Goal: Information Seeking & Learning: Learn about a topic

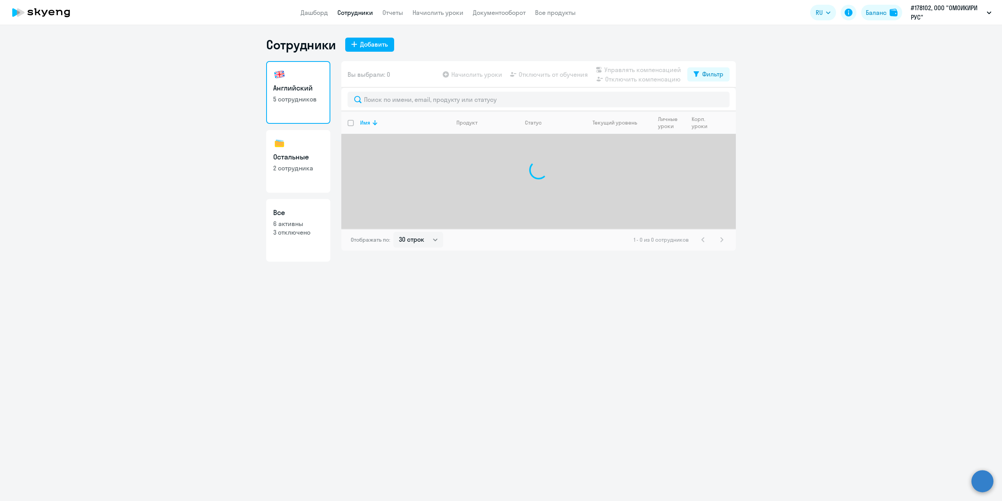
select select "30"
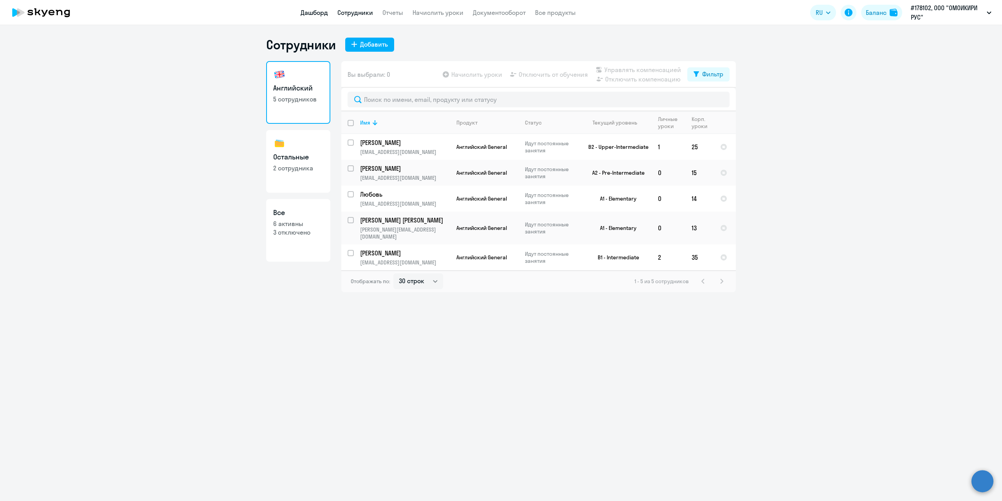
click at [322, 11] on link "Дашборд" at bounding box center [314, 13] width 27 height 8
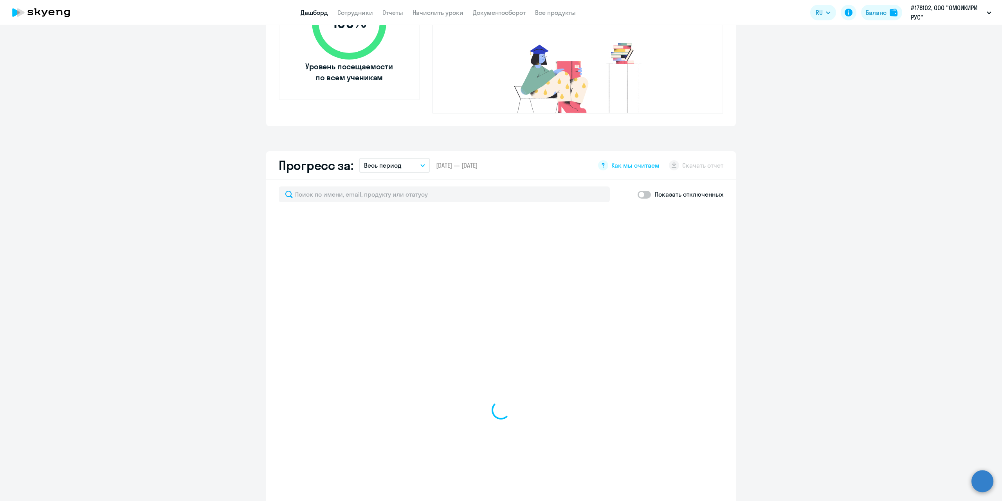
scroll to position [470, 0]
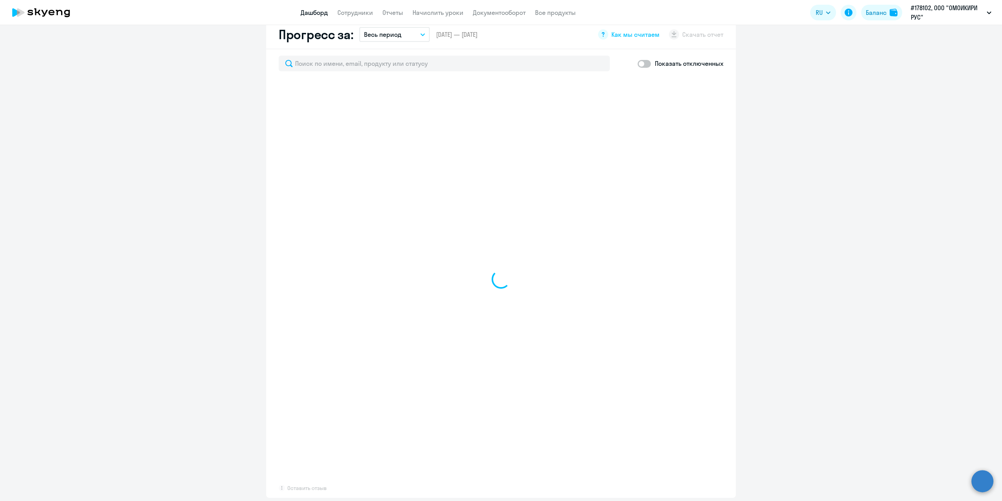
select select "30"
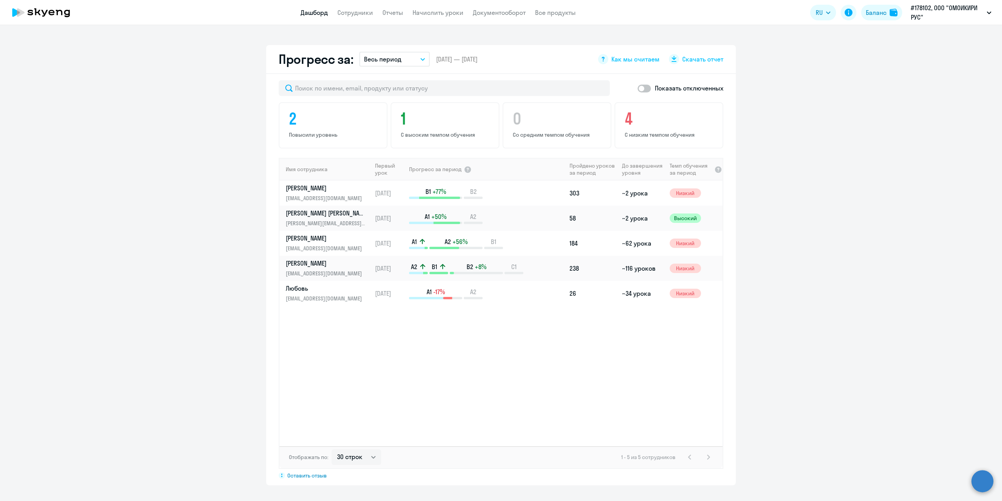
scroll to position [432, 0]
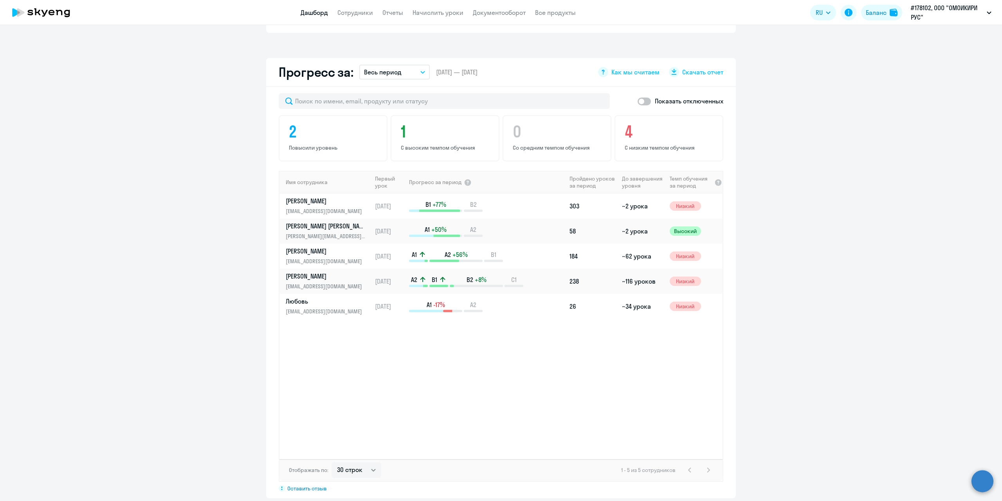
click at [405, 65] on button "Весь период" at bounding box center [394, 72] width 70 height 15
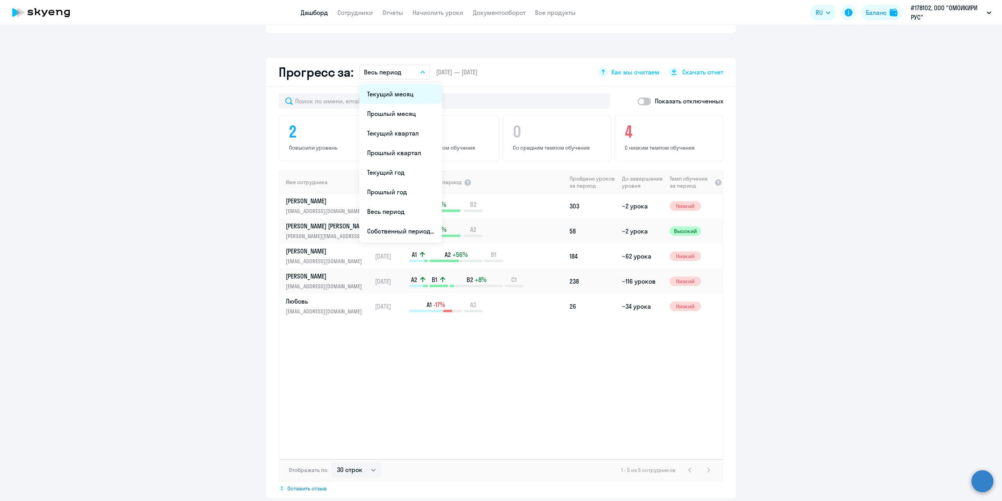
click at [398, 85] on li "Текущий месяц" at bounding box center [400, 94] width 83 height 20
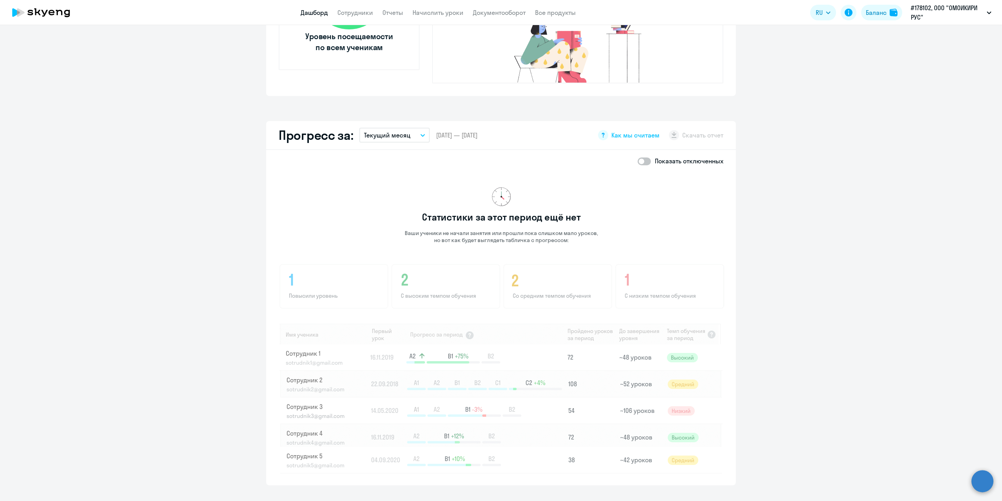
scroll to position [356, 0]
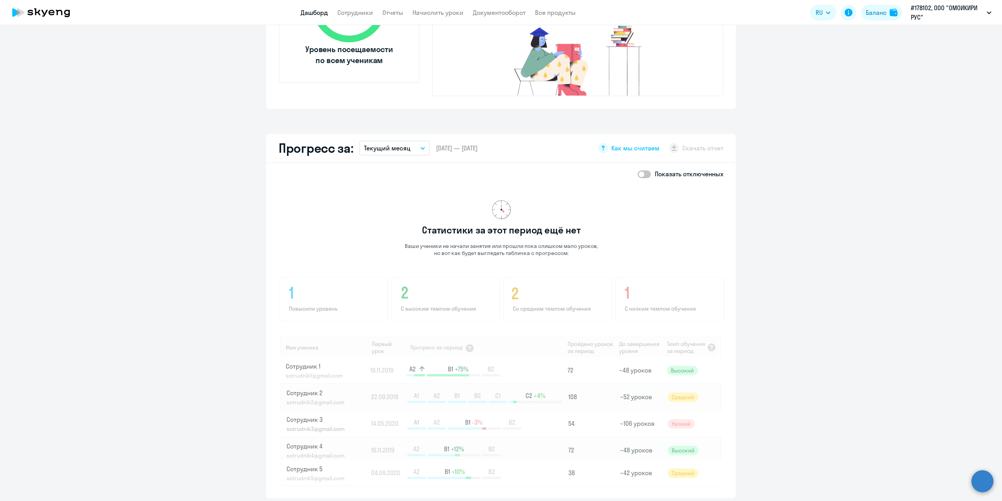
click at [412, 140] on button "Текущий месяц" at bounding box center [394, 147] width 70 height 15
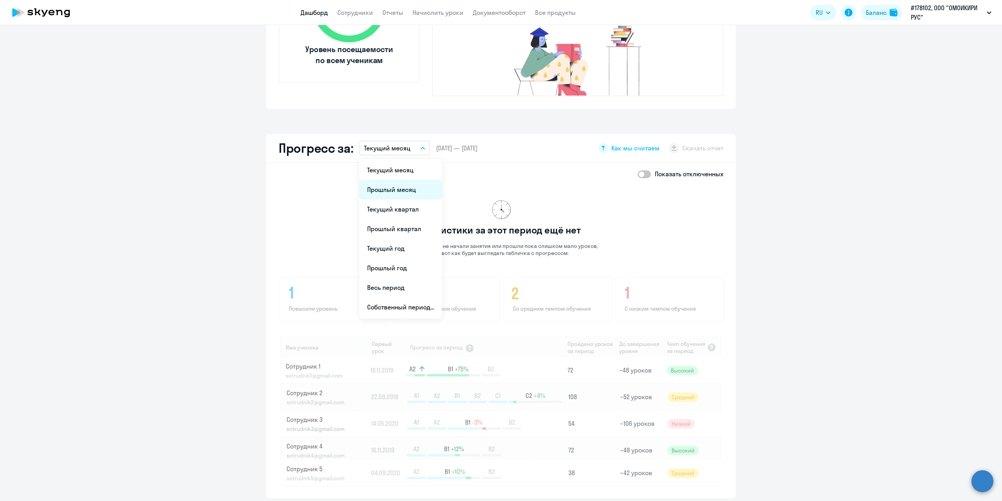
click at [391, 180] on li "Прошлый месяц" at bounding box center [400, 190] width 83 height 20
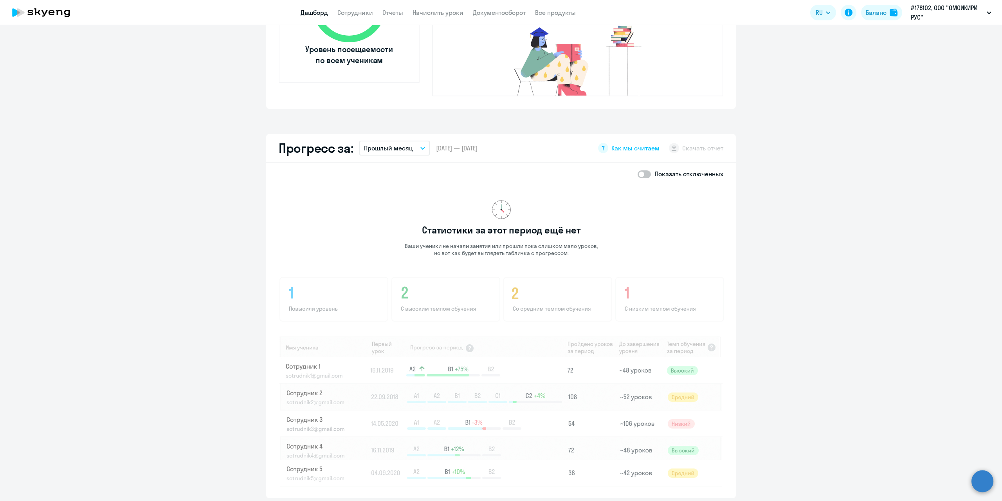
click at [413, 140] on button "Прошлый месяц" at bounding box center [394, 147] width 70 height 15
click at [395, 219] on li "Прошлый квартал" at bounding box center [400, 229] width 83 height 20
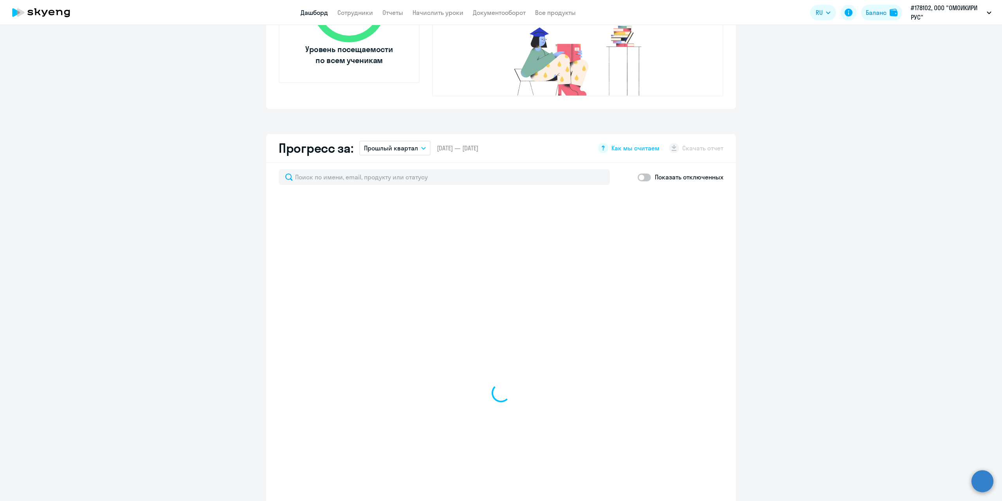
select select "30"
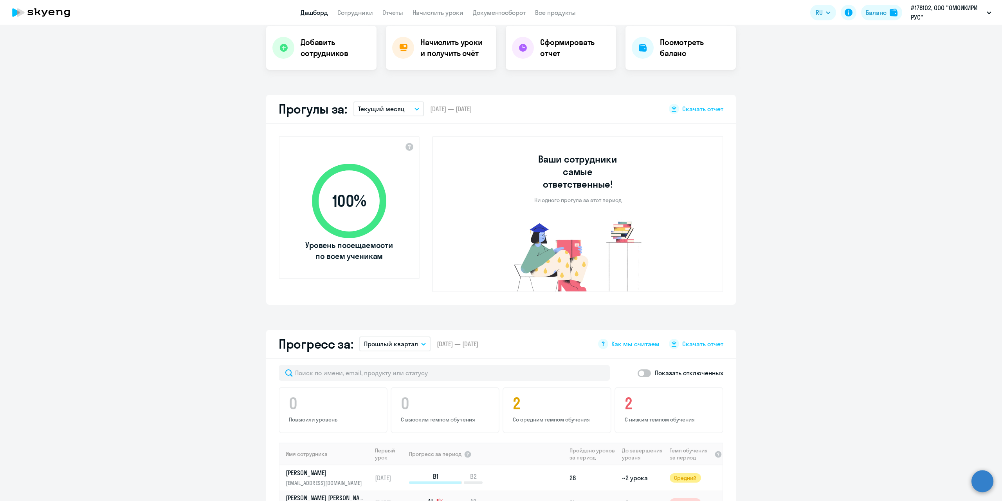
scroll to position [0, 0]
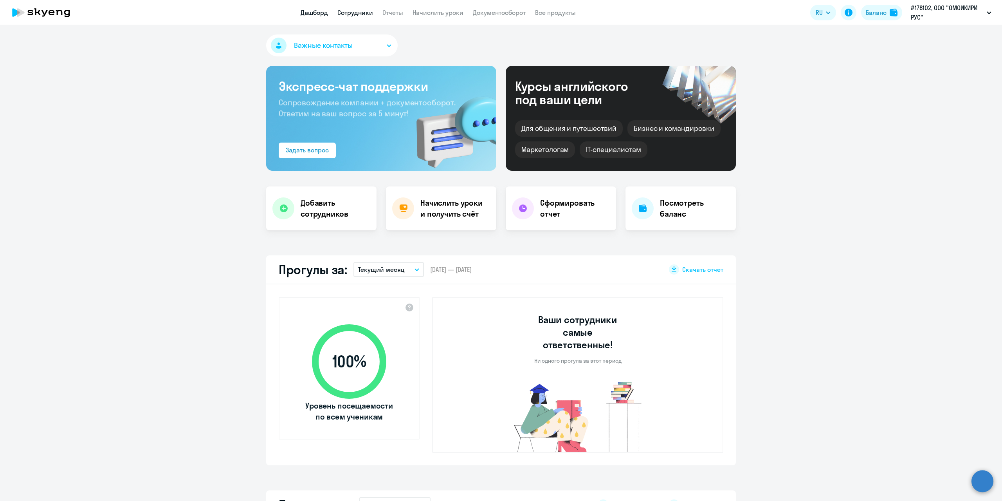
click at [362, 14] on link "Сотрудники" at bounding box center [355, 13] width 36 height 8
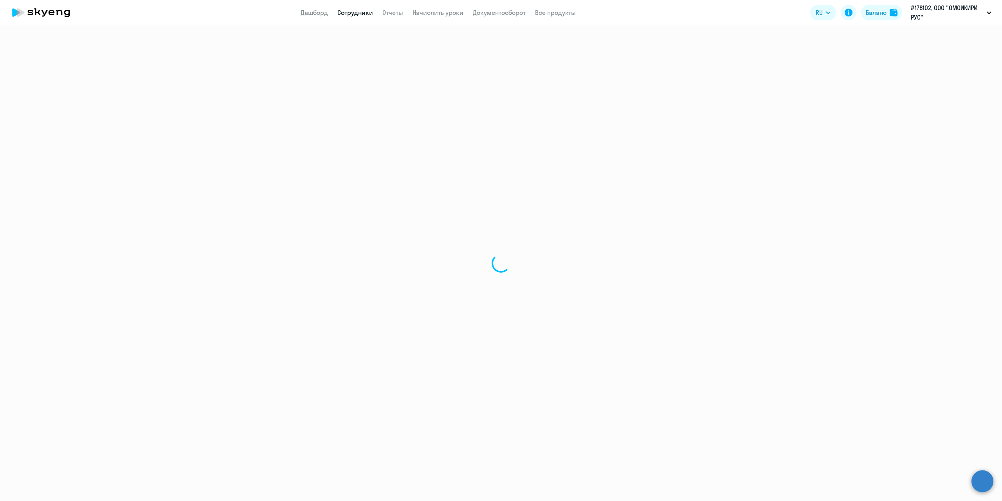
select select "30"
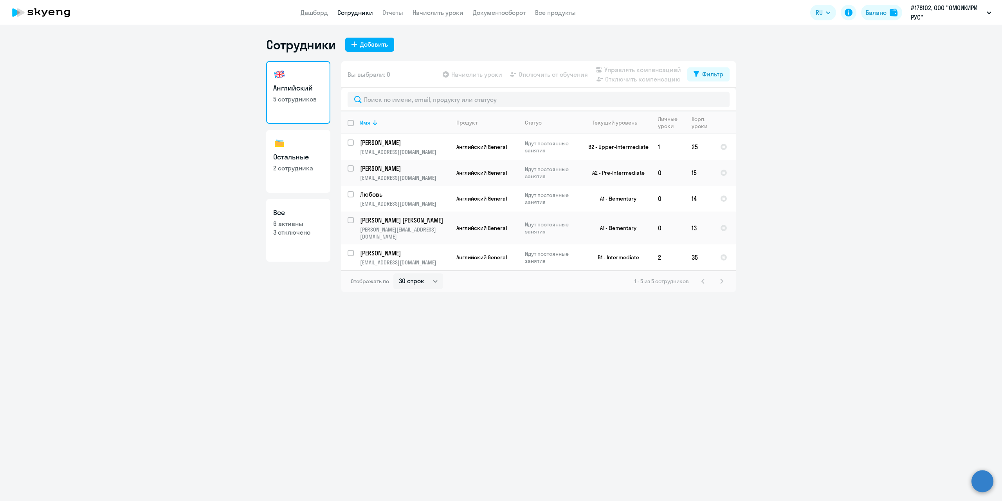
click at [300, 166] on p "2 сотрудника" at bounding box center [298, 168] width 50 height 9
select select "30"
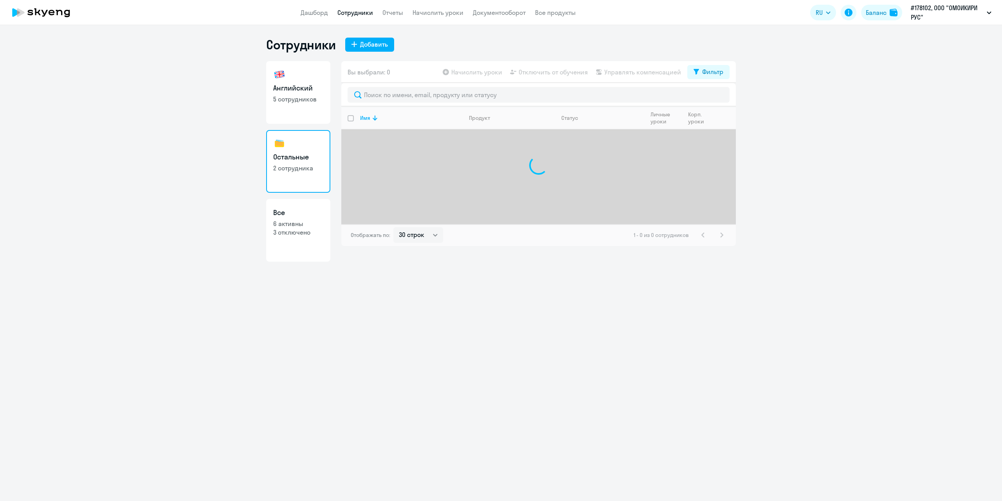
select select "30"
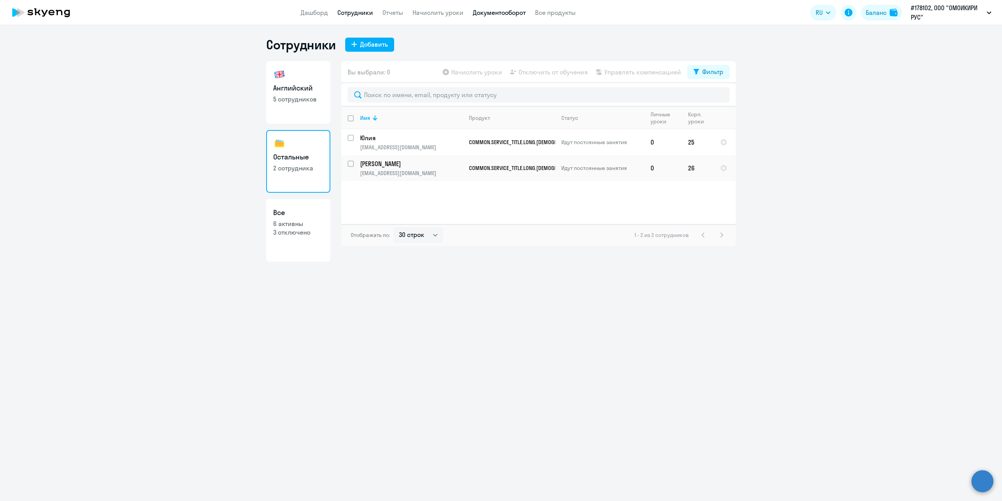
click at [491, 15] on link "Документооборот" at bounding box center [499, 13] width 53 height 8
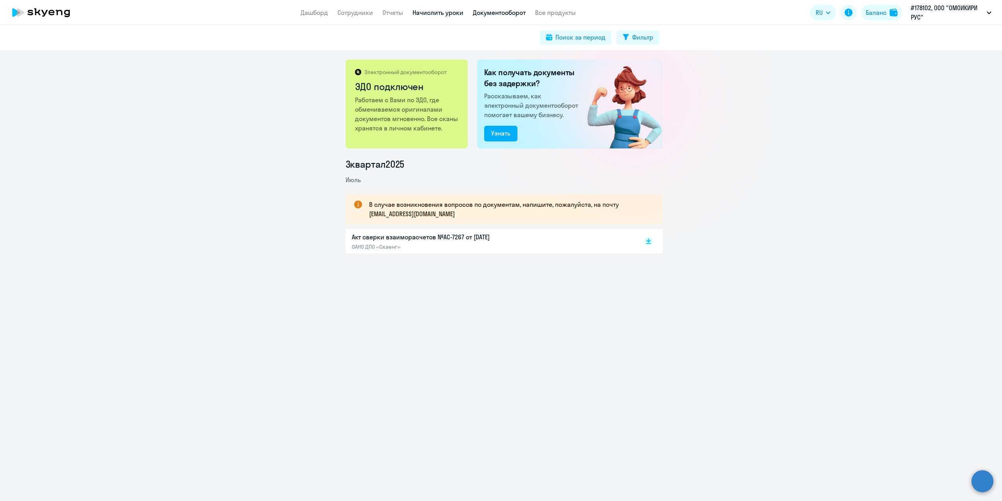
click at [455, 13] on link "Начислить уроки" at bounding box center [437, 13] width 51 height 8
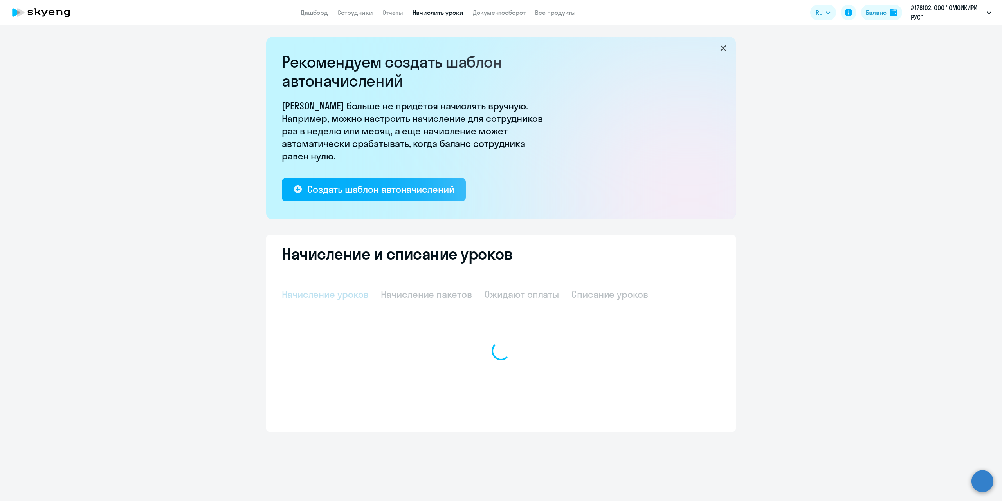
select select "10"
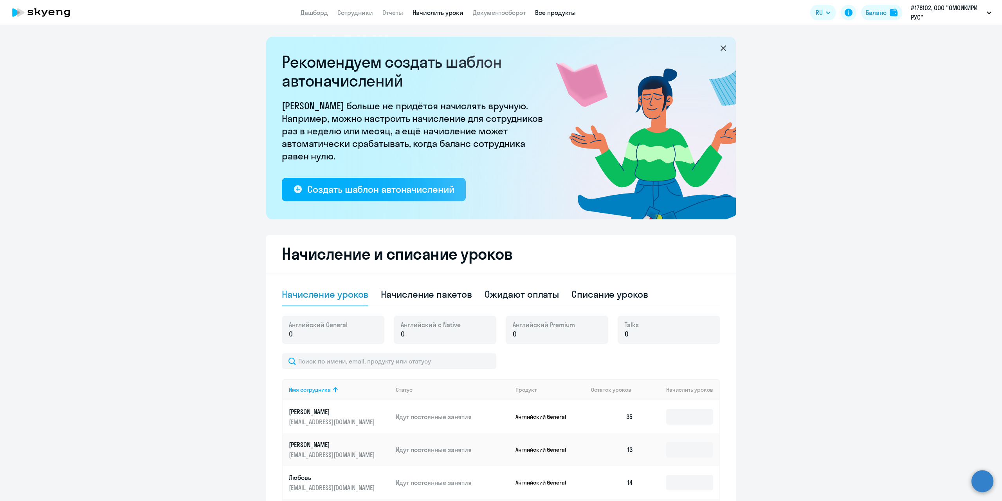
click at [550, 12] on link "Все продукты" at bounding box center [555, 13] width 41 height 8
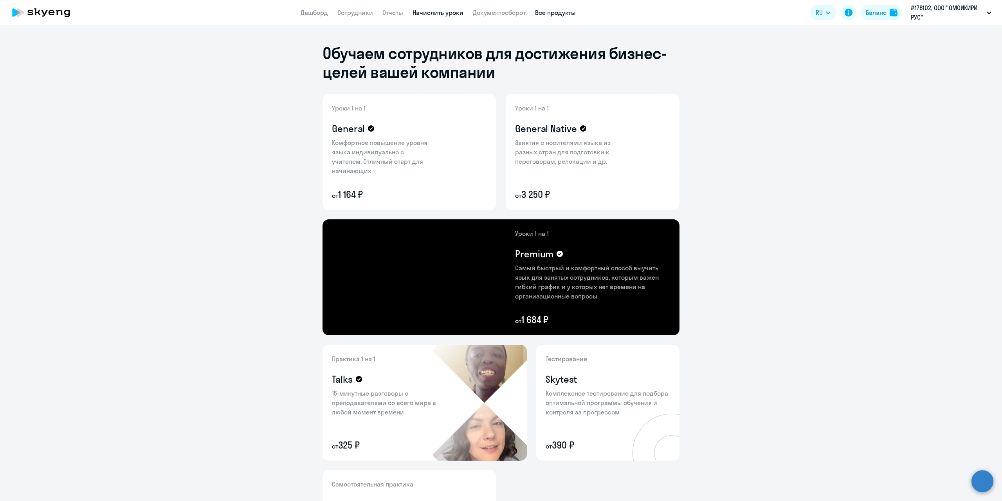
click at [447, 11] on link "Начислить уроки" at bounding box center [437, 13] width 51 height 8
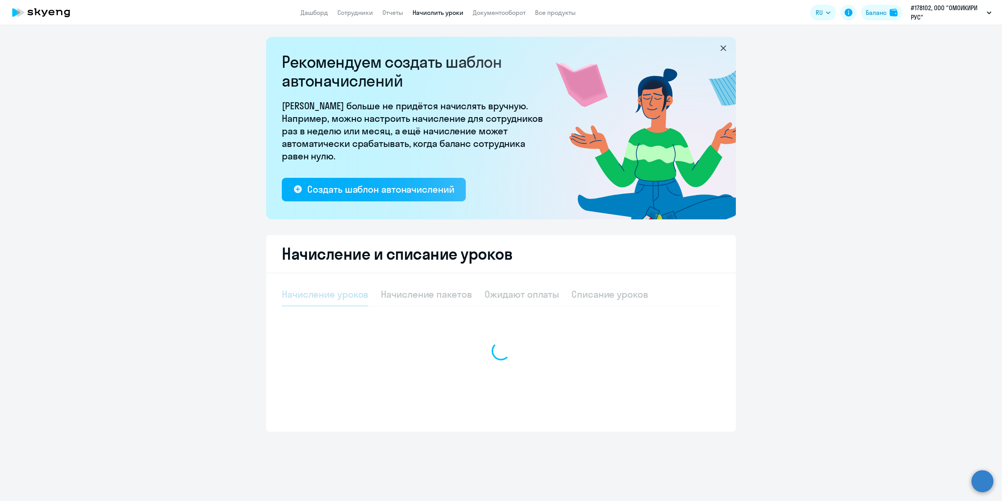
select select "10"
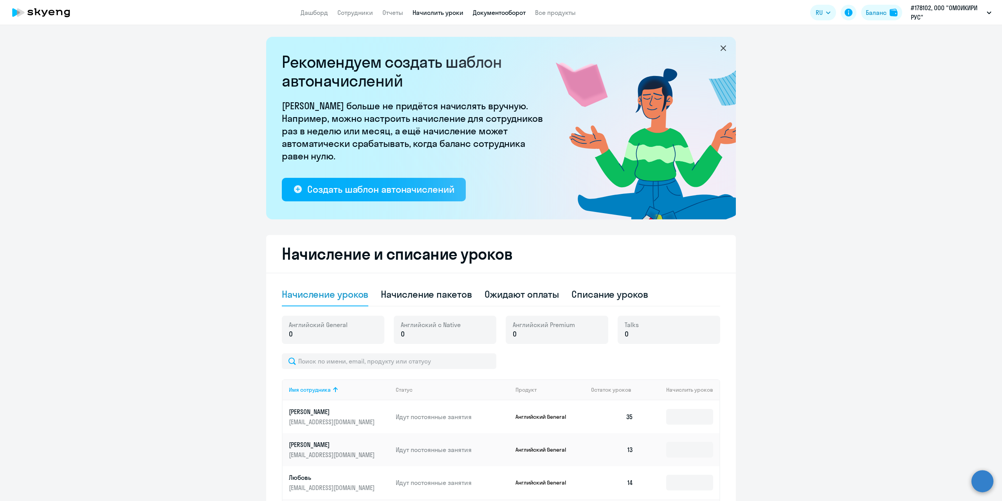
click at [495, 12] on link "Документооборот" at bounding box center [499, 13] width 53 height 8
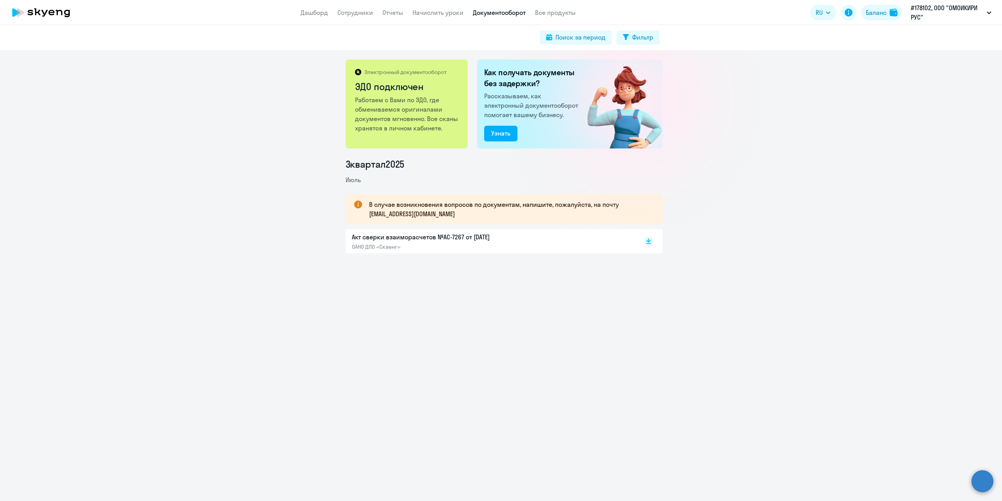
click at [468, 241] on div "Акт сверки взаиморасчетов №AC-7267 от [DATE] ОАНО ДПО «Скаенг»" at bounding box center [434, 241] width 164 height 18
click at [363, 13] on link "Сотрудники" at bounding box center [355, 13] width 36 height 8
select select "30"
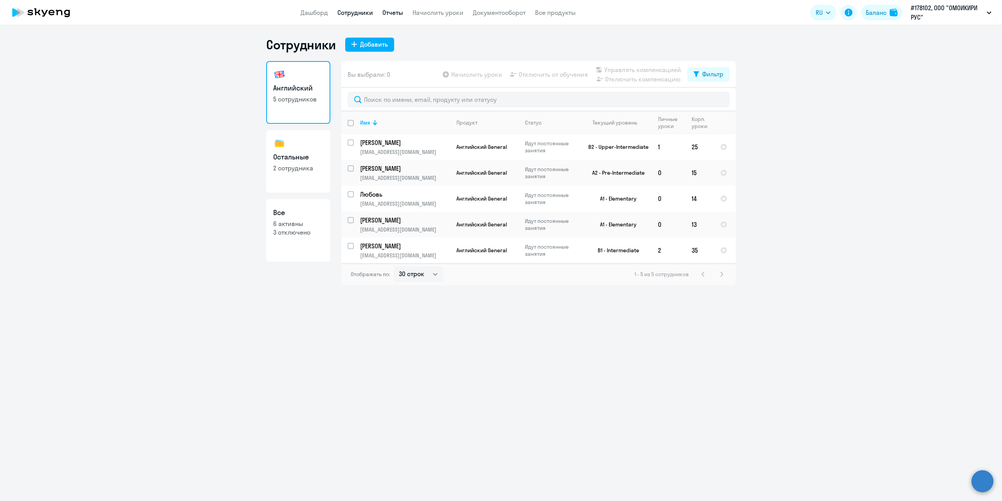
click at [394, 14] on link "Отчеты" at bounding box center [392, 13] width 21 height 8
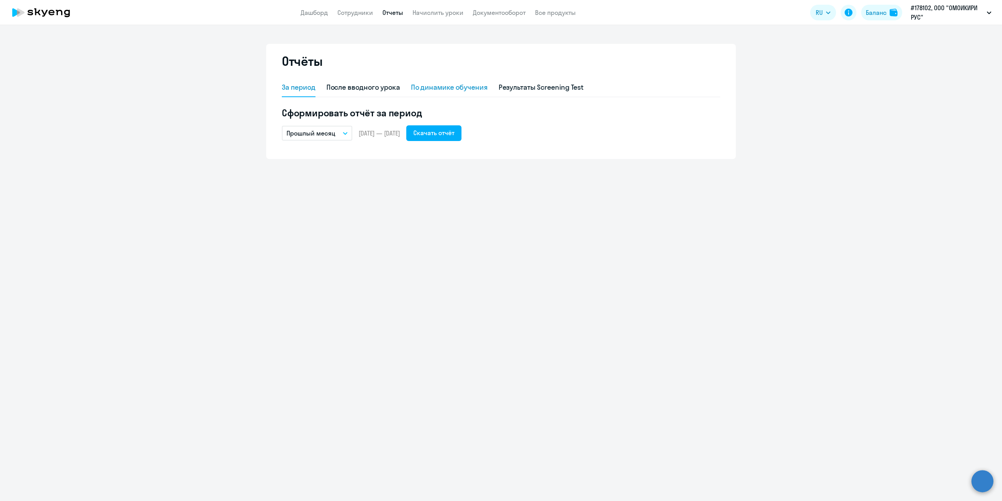
click at [447, 88] on div "По динамике обучения" at bounding box center [449, 87] width 77 height 10
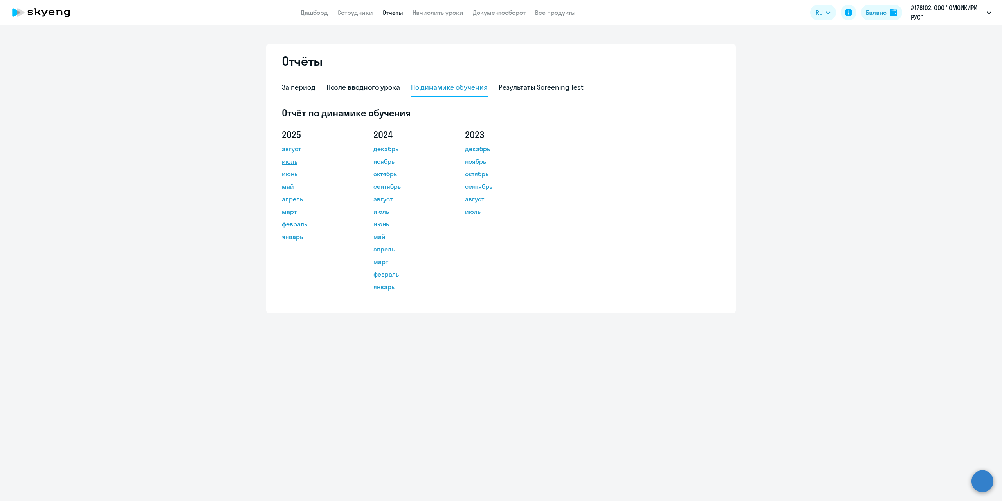
click at [289, 161] on link "июль" at bounding box center [317, 161] width 70 height 9
click at [290, 173] on link "июнь" at bounding box center [317, 173] width 70 height 9
click at [304, 14] on link "Дашборд" at bounding box center [314, 13] width 27 height 8
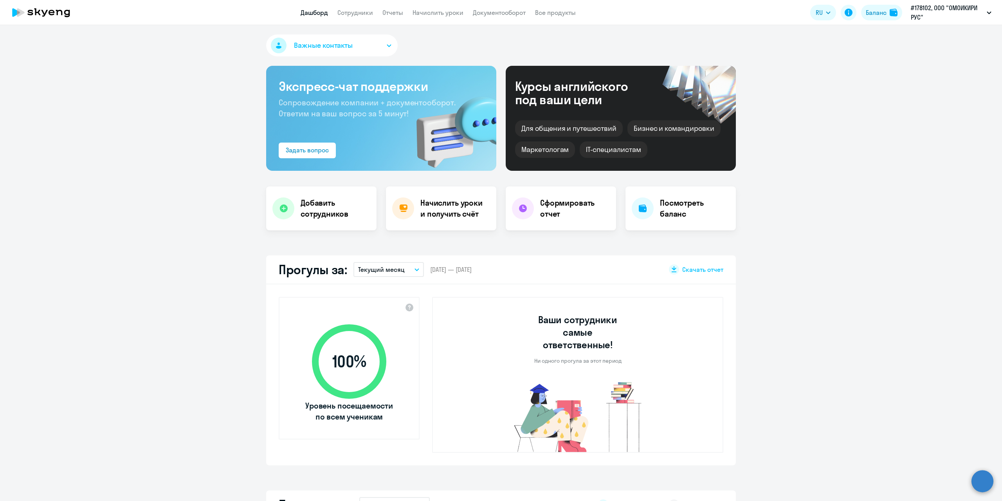
select select "30"
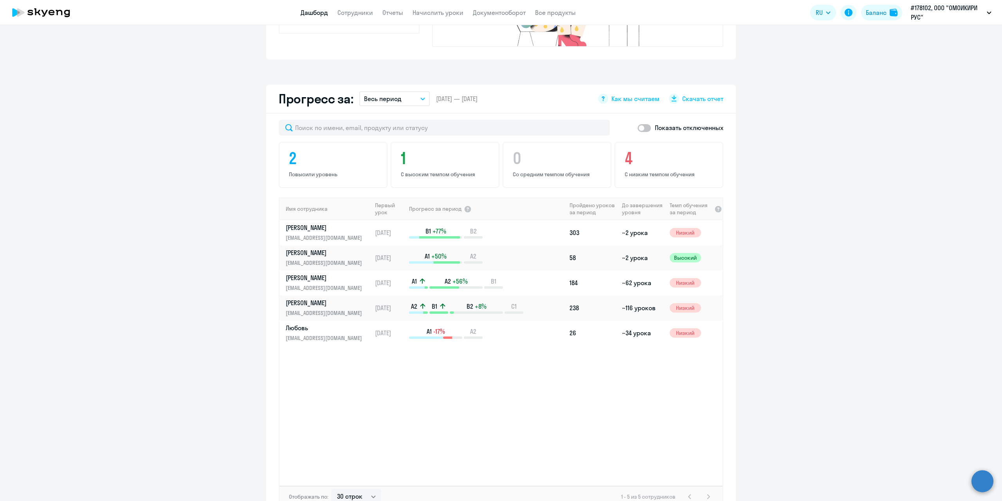
scroll to position [393, 0]
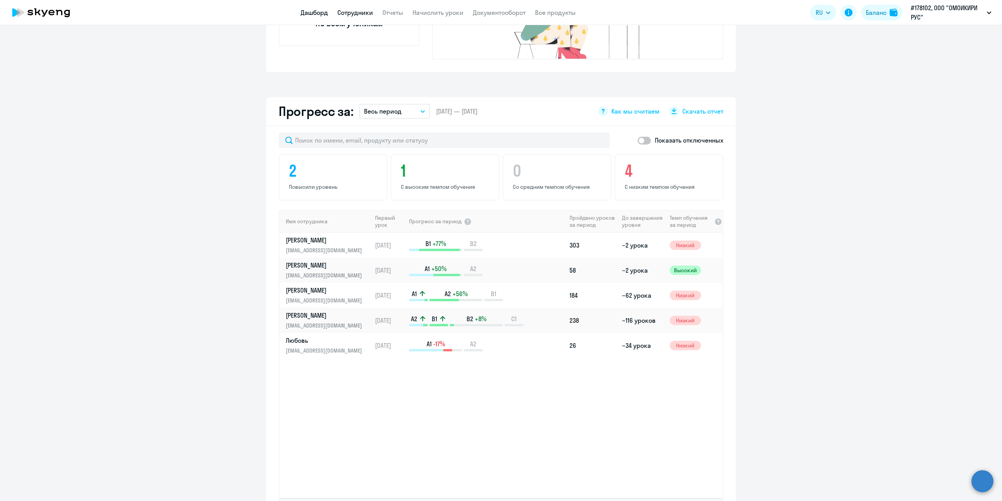
click at [350, 13] on link "Сотрудники" at bounding box center [355, 13] width 36 height 8
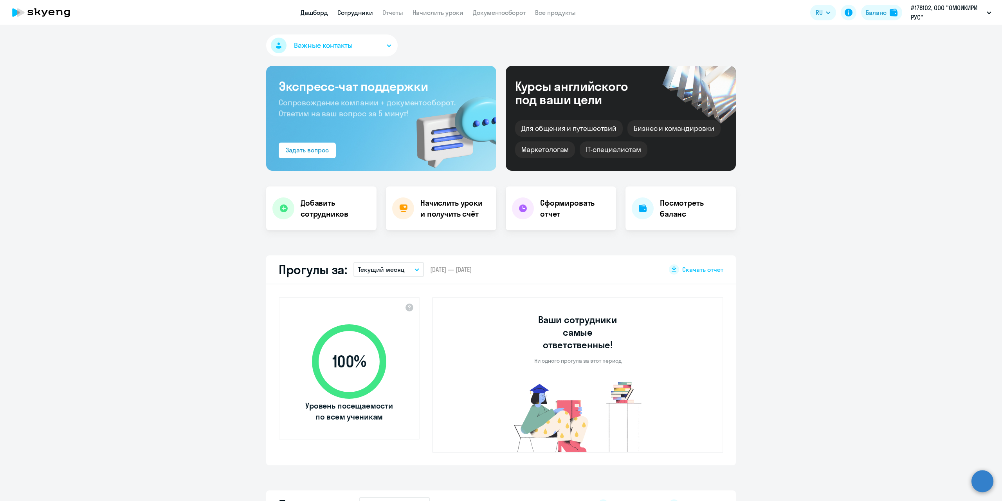
select select "30"
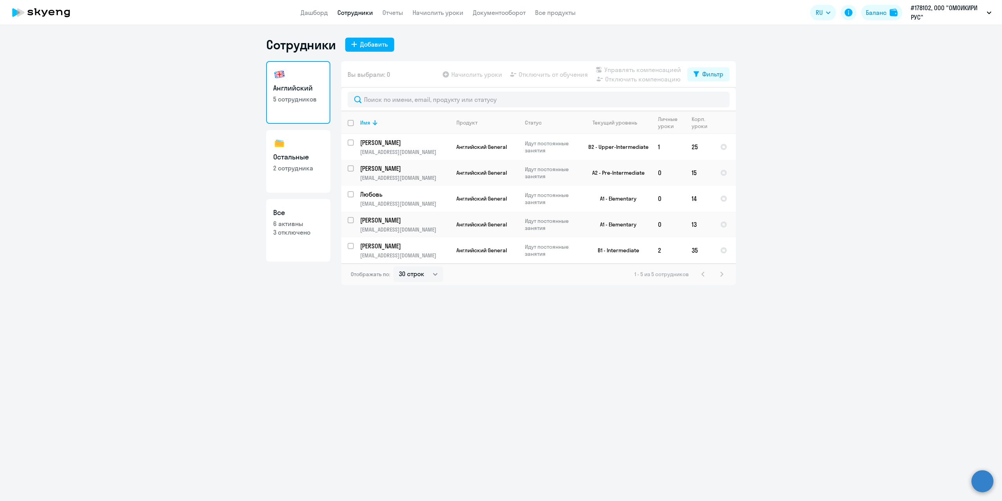
click at [300, 158] on h3 "Остальные" at bounding box center [298, 157] width 50 height 10
select select "30"
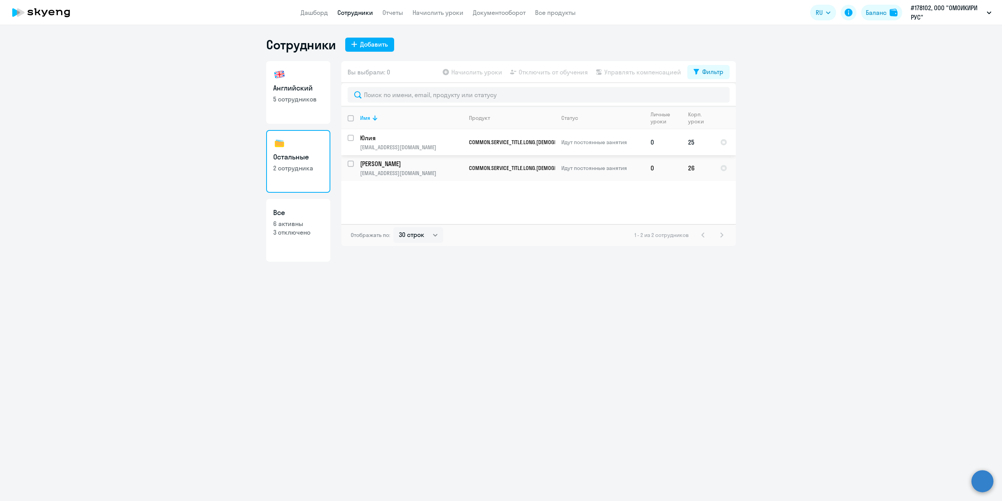
click at [416, 143] on link "[PERSON_NAME] [EMAIL_ADDRESS][DOMAIN_NAME]" at bounding box center [411, 141] width 102 height 17
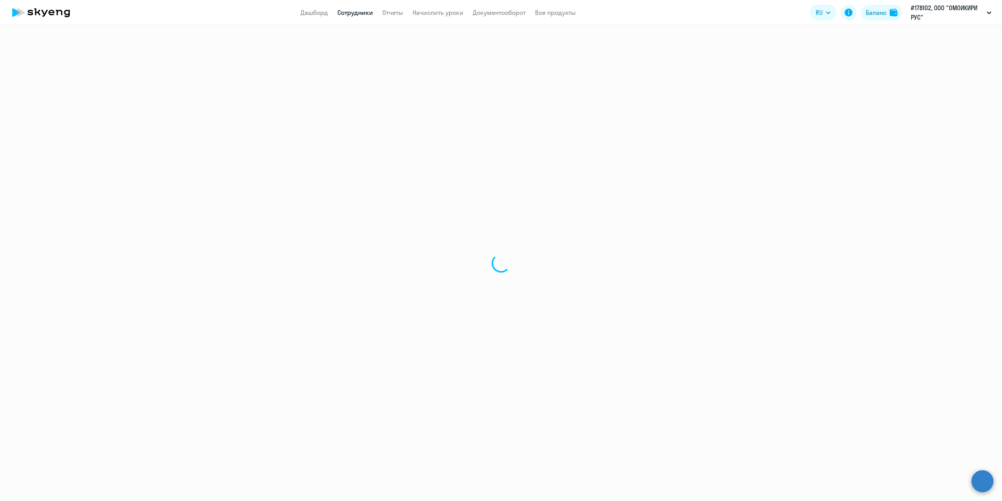
select select "others"
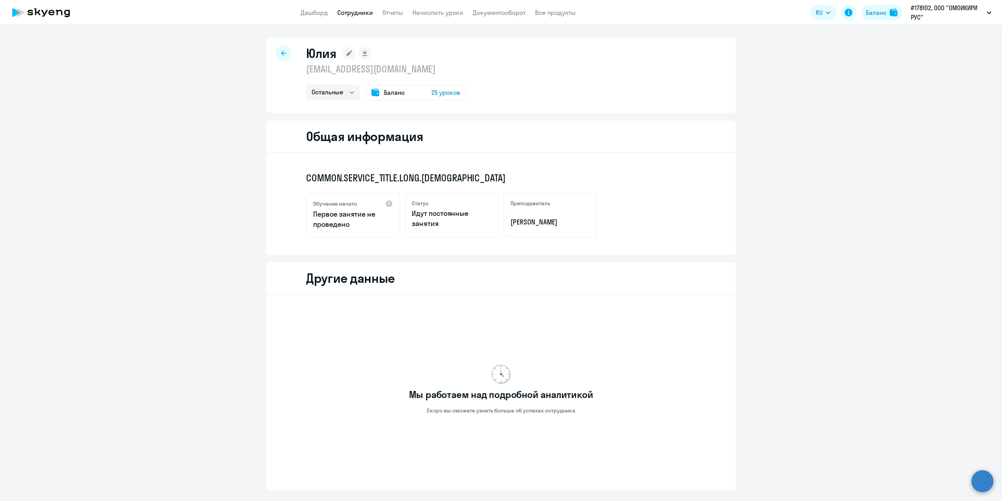
click at [281, 54] on icon at bounding box center [283, 52] width 5 height 5
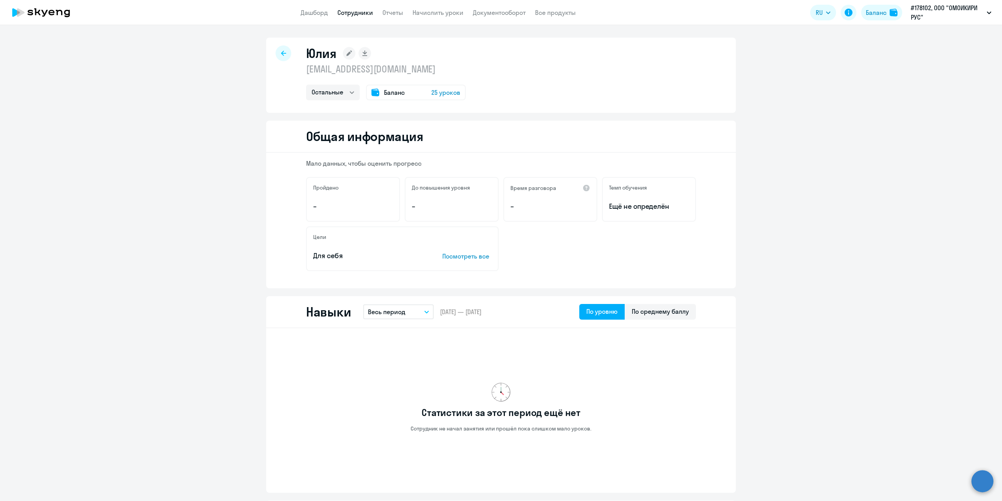
click at [281, 54] on icon at bounding box center [283, 52] width 5 height 5
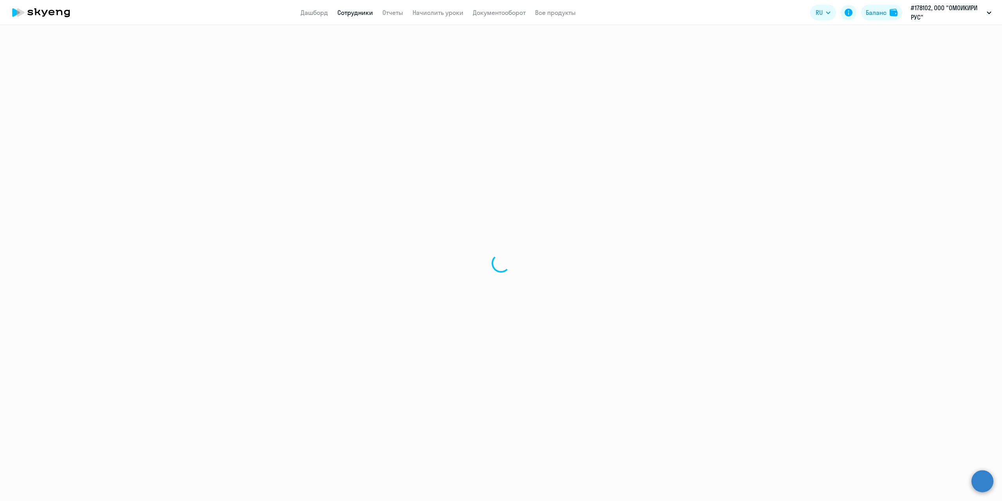
select select "30"
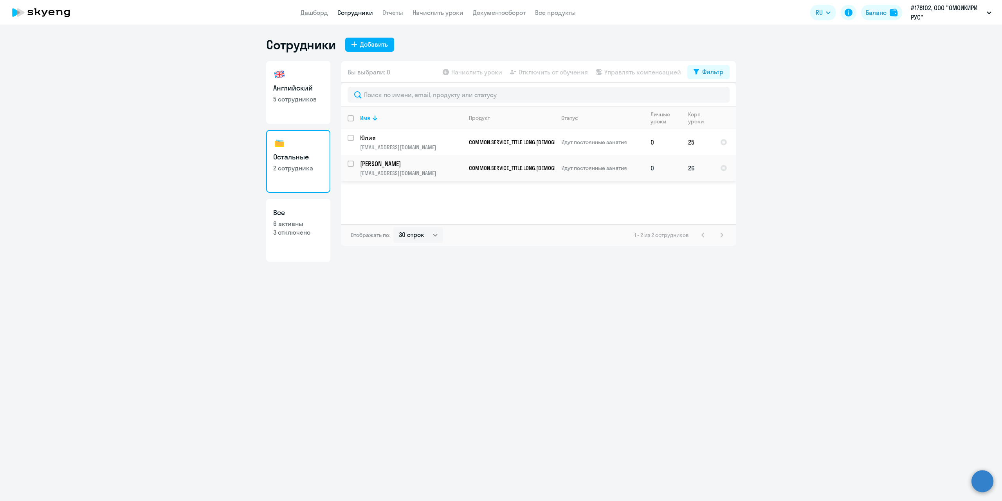
click at [437, 161] on p "[PERSON_NAME]" at bounding box center [411, 163] width 102 height 9
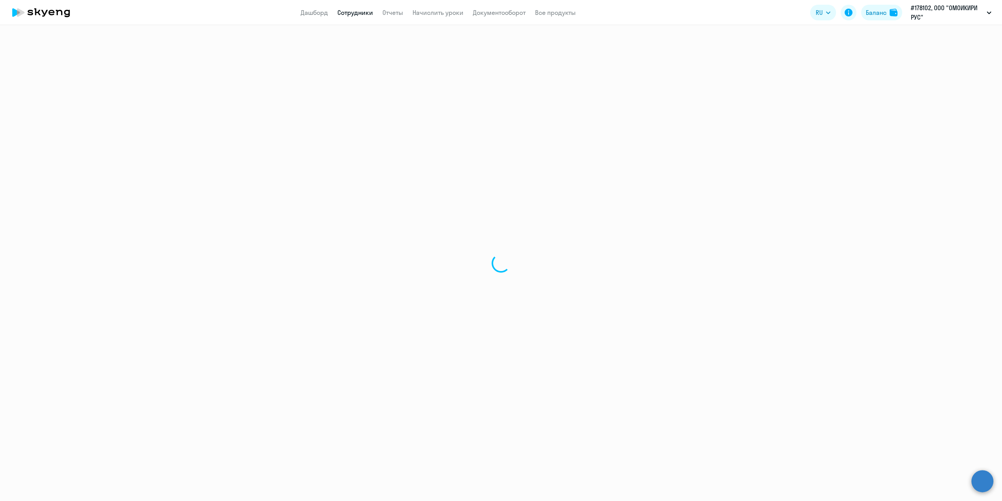
select select "english"
